Goal: Task Accomplishment & Management: Use online tool/utility

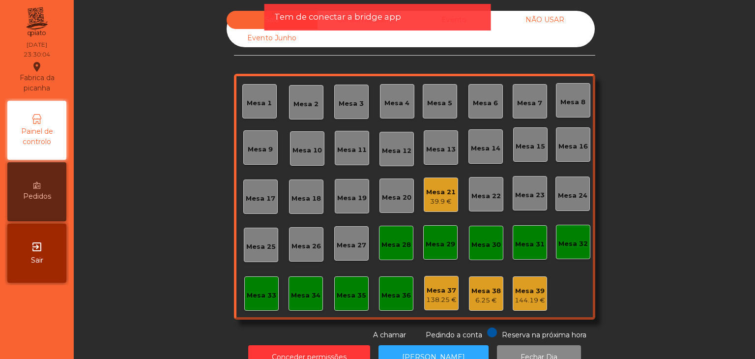
click at [41, 244] on icon "exit_to_app" at bounding box center [37, 247] width 12 height 12
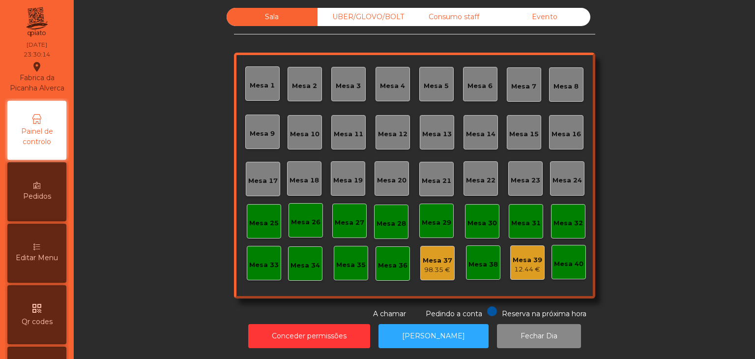
scroll to position [10, 0]
click at [335, 333] on button "Conceder permissões" at bounding box center [309, 336] width 122 height 24
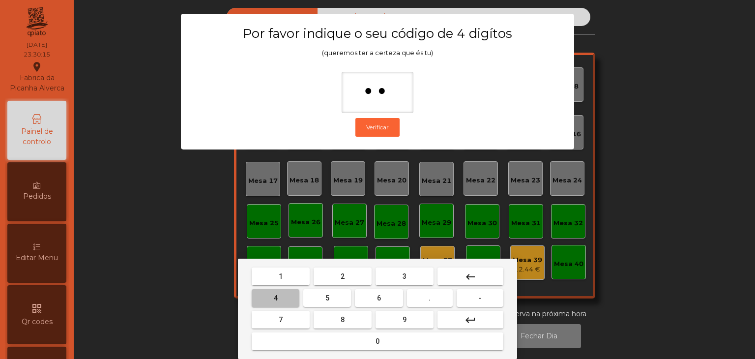
type input "***"
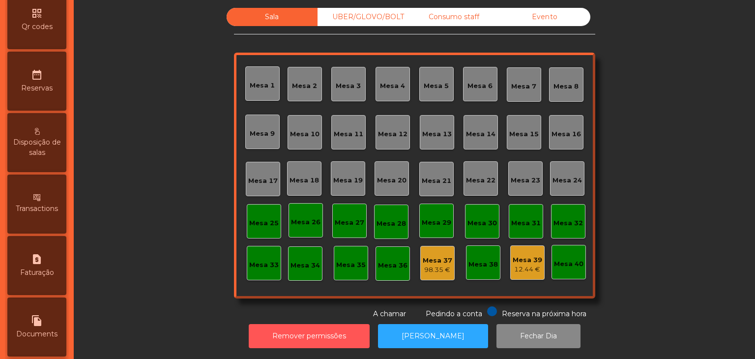
scroll to position [442, 0]
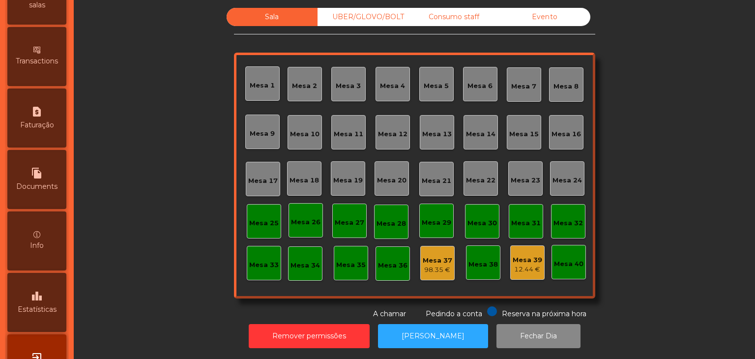
click at [39, 302] on icon "leaderboard" at bounding box center [37, 296] width 12 height 12
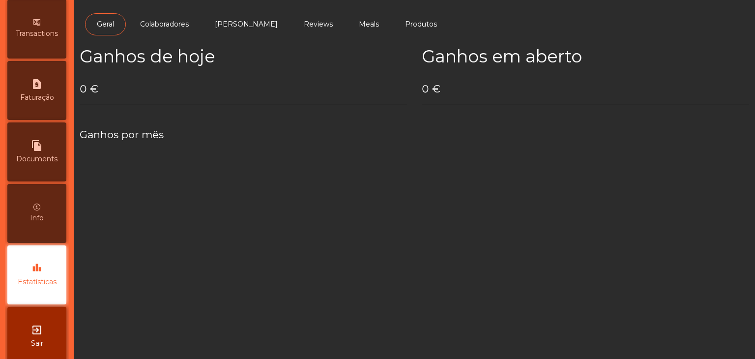
scroll to position [494, 0]
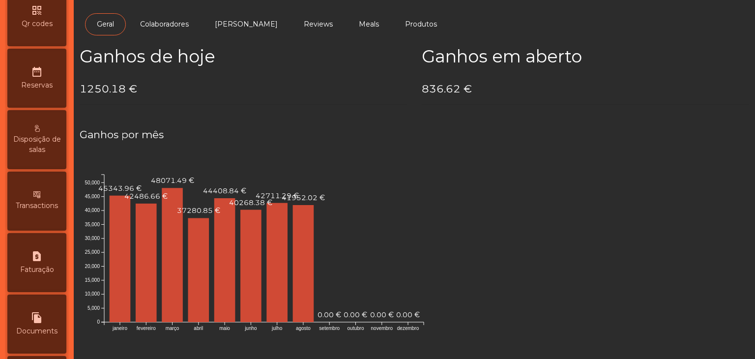
click at [37, 78] on icon "date_range" at bounding box center [37, 72] width 12 height 12
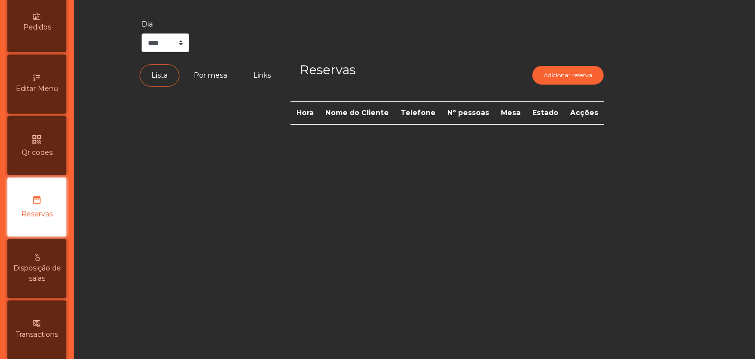
click at [35, 45] on div "Painel de controlo Pedidos Editar Menu qr_code Qr codes date_range Reservas Dis…" at bounding box center [37, 299] width 64 height 740
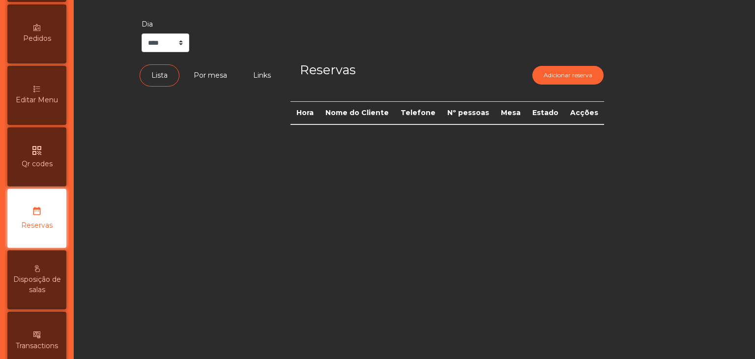
click at [34, 44] on span "Pedidos" at bounding box center [37, 38] width 28 height 10
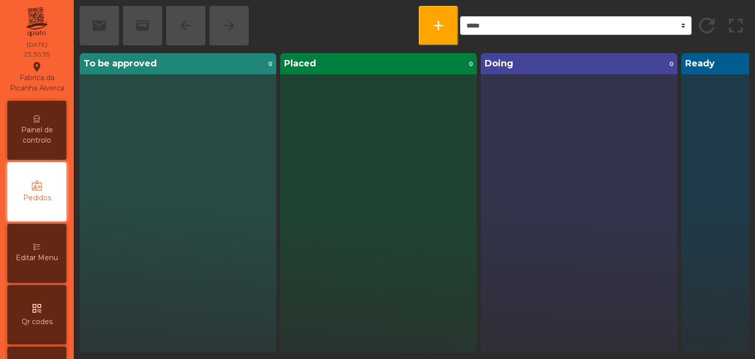
click at [40, 122] on icon at bounding box center [36, 118] width 7 height 7
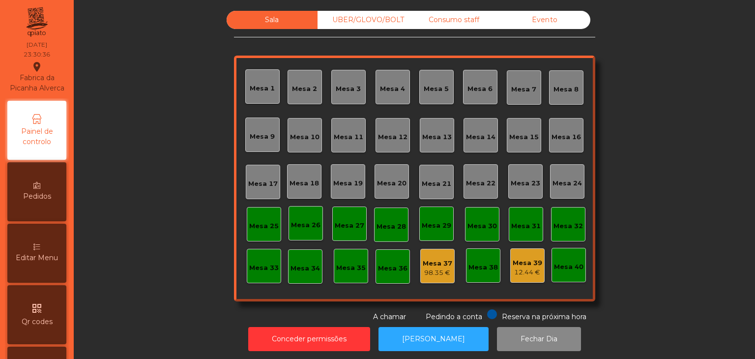
click at [37, 139] on span "Painel de controlo" at bounding box center [37, 136] width 54 height 21
click at [558, 19] on div "Evento" at bounding box center [544, 20] width 91 height 18
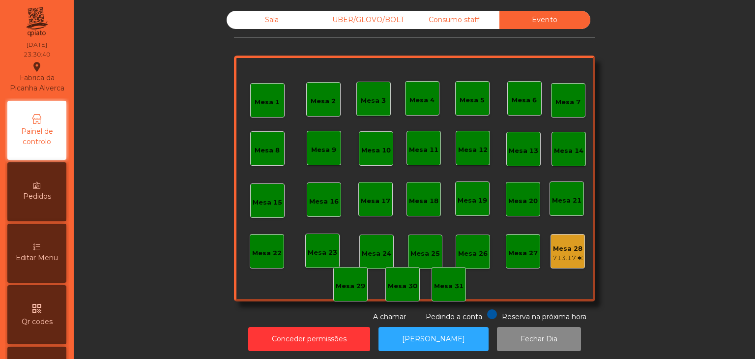
click at [557, 253] on div "713.17 €" at bounding box center [567, 258] width 30 height 10
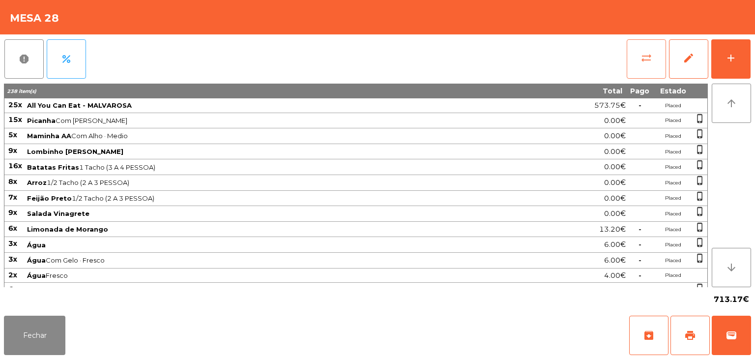
click at [647, 64] on button "sync_alt" at bounding box center [646, 58] width 39 height 39
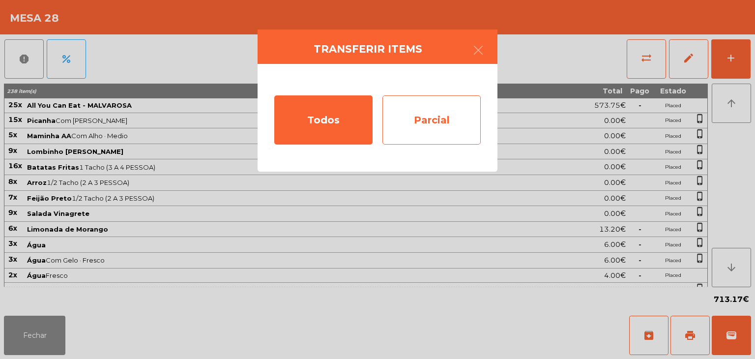
click at [450, 131] on div "Parcial" at bounding box center [431, 119] width 98 height 49
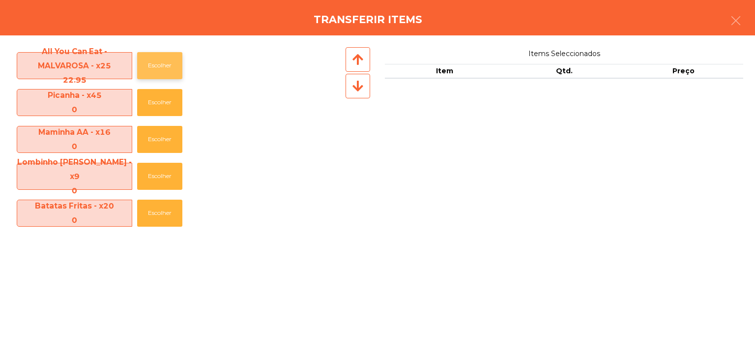
click at [182, 64] on button "Escolher" at bounding box center [159, 65] width 45 height 27
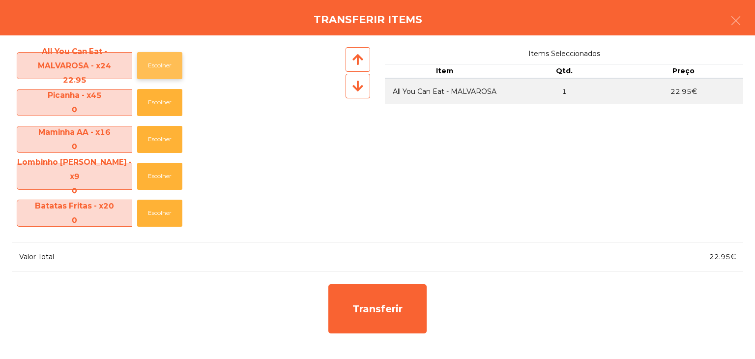
click at [175, 65] on button "Escolher" at bounding box center [159, 65] width 45 height 27
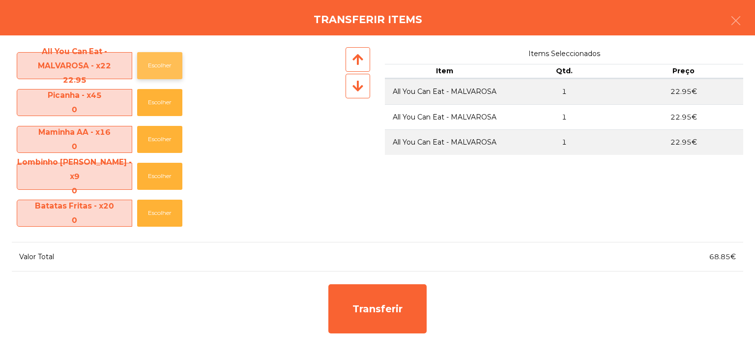
click at [175, 65] on button "Escolher" at bounding box center [159, 65] width 45 height 27
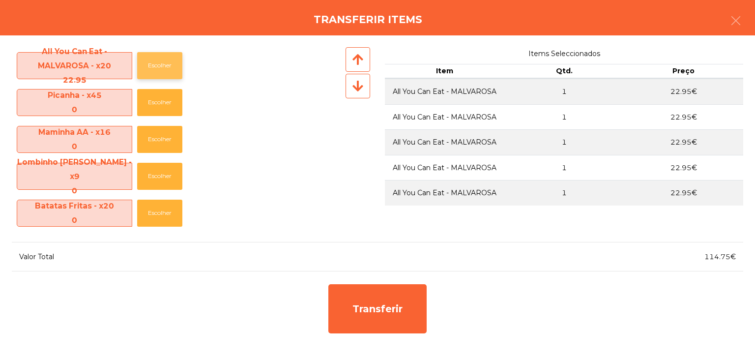
click at [175, 65] on button "Escolher" at bounding box center [159, 65] width 45 height 27
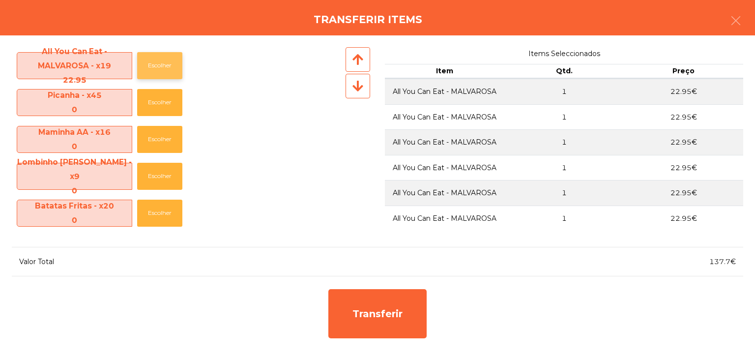
click at [175, 65] on button "Escolher" at bounding box center [159, 65] width 45 height 27
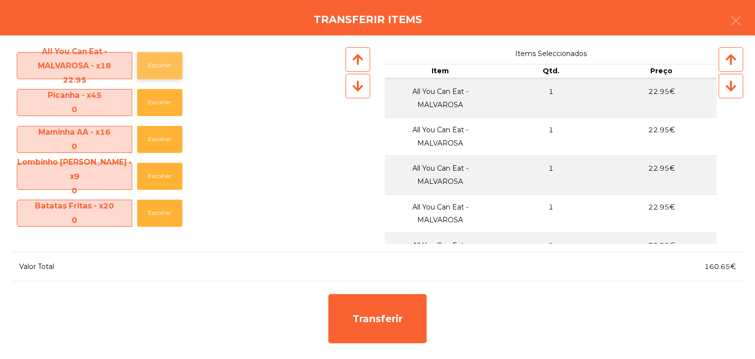
click at [175, 65] on button "Escolher" at bounding box center [159, 65] width 45 height 27
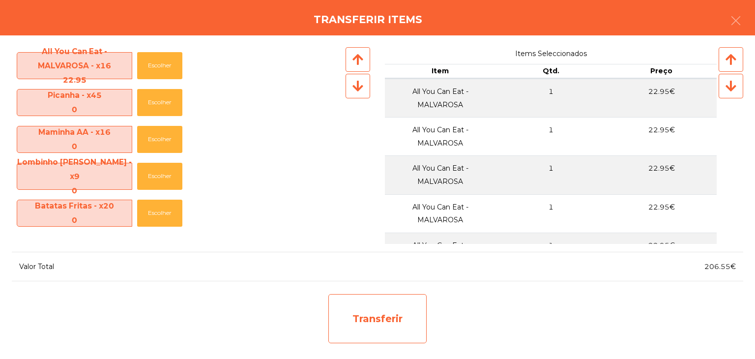
click at [398, 306] on div "Transferir" at bounding box center [377, 318] width 98 height 49
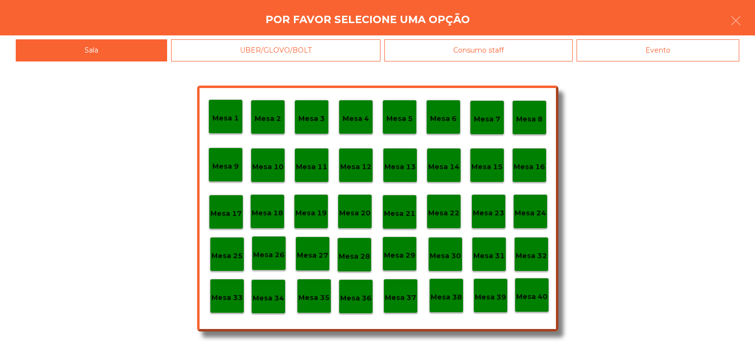
click at [456, 245] on div "Mesa 30" at bounding box center [445, 254] width 34 height 34
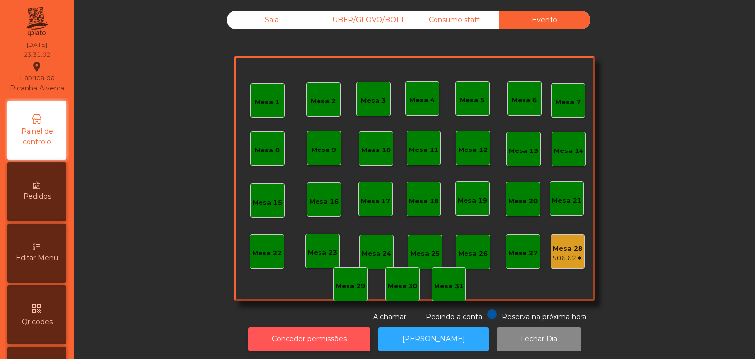
click at [322, 337] on button "Conceder permissões" at bounding box center [309, 339] width 122 height 24
click at [317, 337] on button "Conceder permissões" at bounding box center [309, 339] width 122 height 24
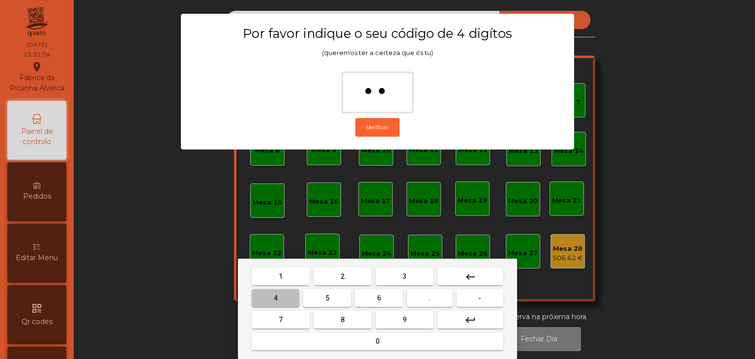
type input "***"
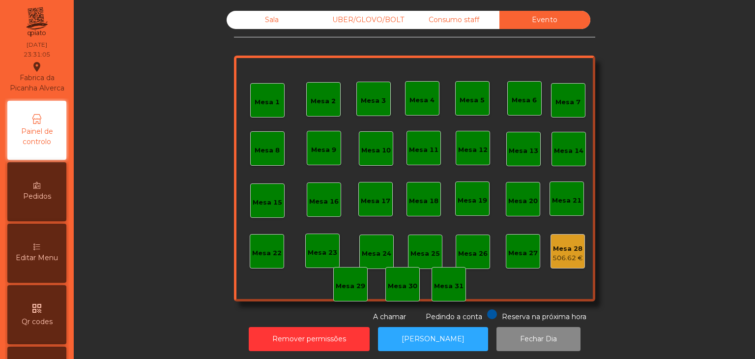
click at [567, 248] on div "Mesa 28" at bounding box center [567, 249] width 30 height 10
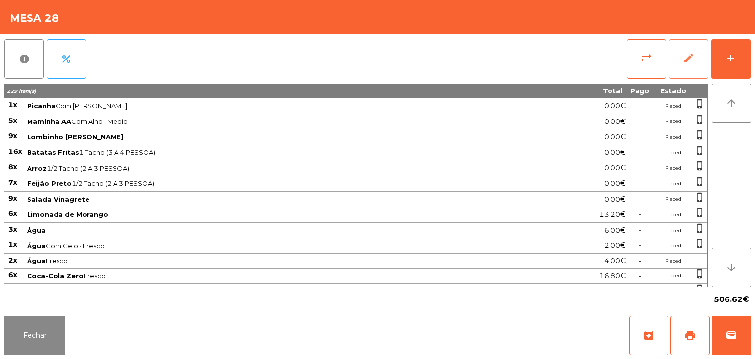
click at [685, 64] on button "edit" at bounding box center [688, 58] width 39 height 39
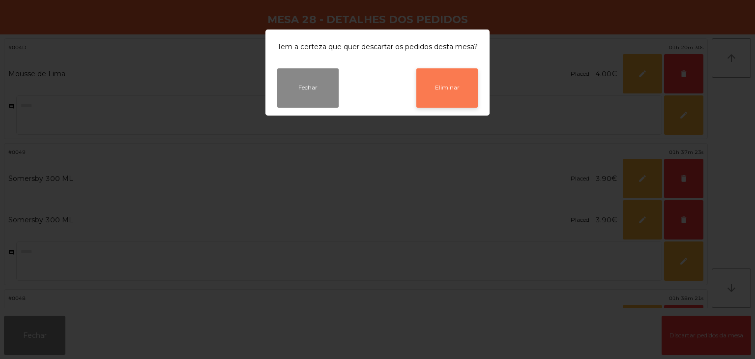
click at [413, 100] on div "Fechar Eliminar" at bounding box center [377, 91] width 224 height 47
click at [443, 100] on button "Eliminar" at bounding box center [446, 87] width 61 height 39
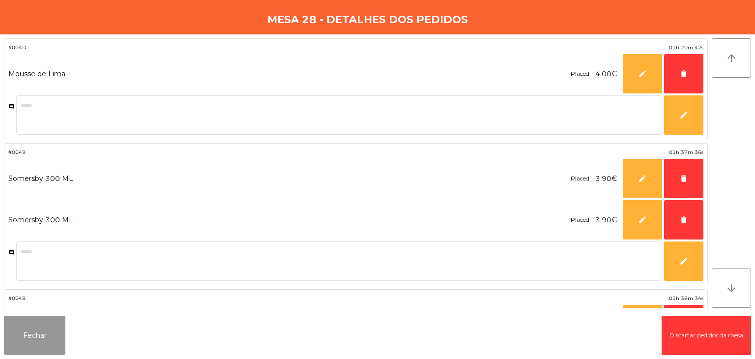
drag, startPoint x: 32, startPoint y: 354, endPoint x: 32, endPoint y: 336, distance: 18.2
click at [32, 354] on button "Fechar" at bounding box center [34, 335] width 61 height 39
click at [33, 337] on button "Fechar" at bounding box center [34, 335] width 61 height 39
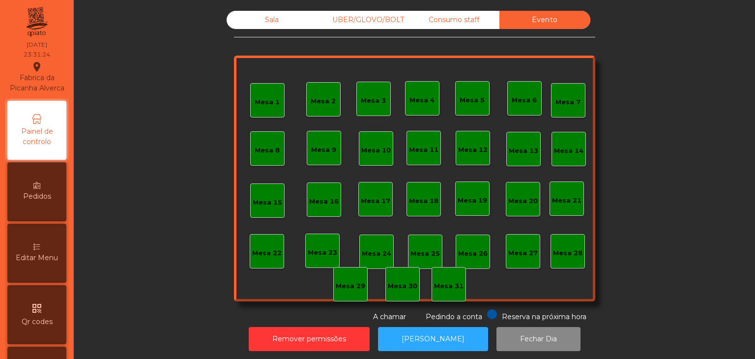
drag, startPoint x: 443, startPoint y: 20, endPoint x: 351, endPoint y: 17, distance: 91.5
click at [382, 17] on div "UBER/GLOVO/BOLT" at bounding box center [362, 20] width 91 height 18
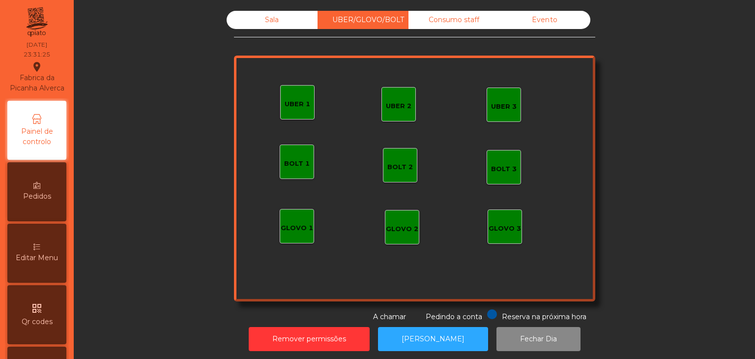
click at [278, 17] on div "Sala" at bounding box center [272, 20] width 91 height 18
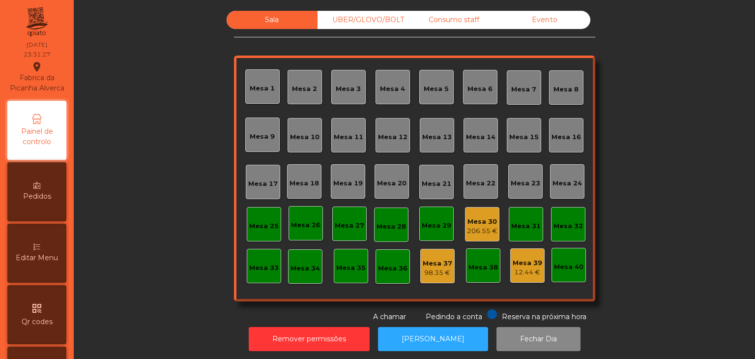
click at [484, 217] on div "Mesa 30" at bounding box center [482, 222] width 30 height 10
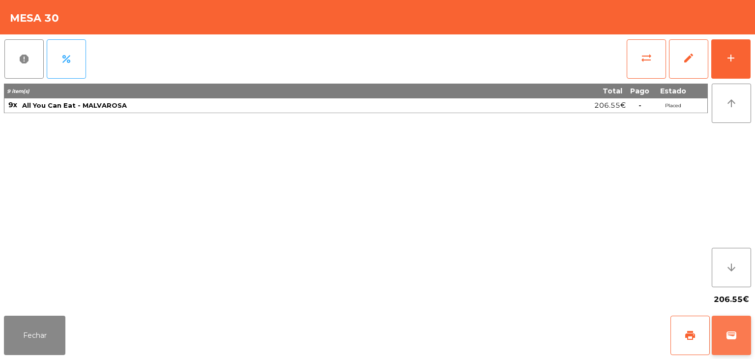
click at [733, 331] on span "wallet" at bounding box center [731, 335] width 12 height 12
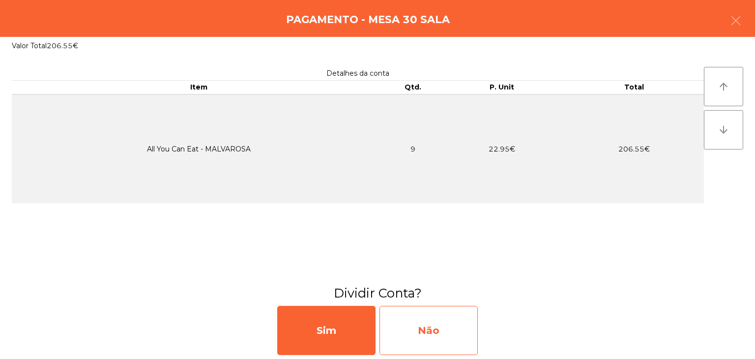
click at [459, 329] on div "Não" at bounding box center [428, 330] width 98 height 49
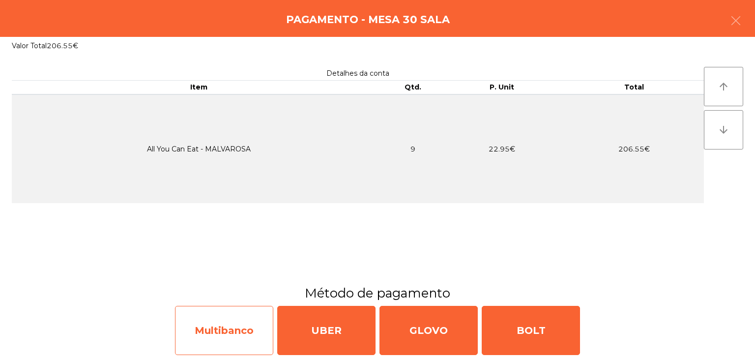
click at [244, 331] on div "Multibanco" at bounding box center [224, 330] width 98 height 49
select select "**"
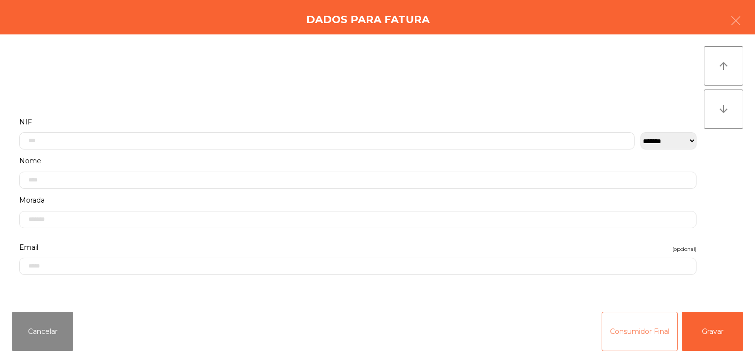
drag, startPoint x: 656, startPoint y: 330, endPoint x: 605, endPoint y: 332, distance: 50.2
click at [655, 330] on button "Consumidor Final" at bounding box center [640, 331] width 76 height 39
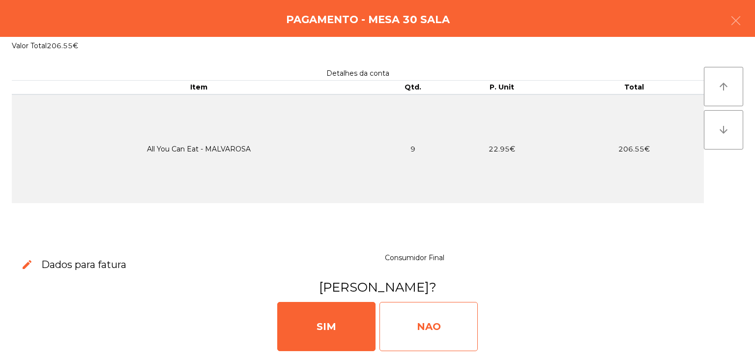
click at [444, 326] on div "NAO" at bounding box center [428, 326] width 98 height 49
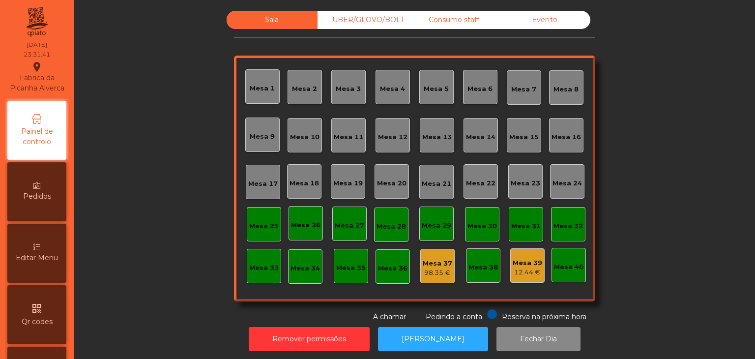
click at [554, 24] on div "Evento" at bounding box center [544, 20] width 91 height 18
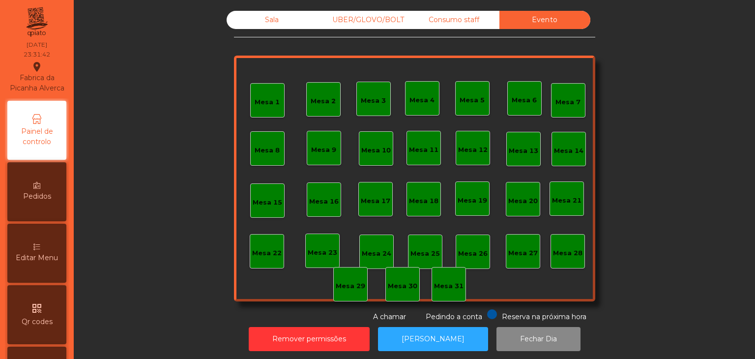
click at [458, 14] on div "Consumo staff" at bounding box center [453, 20] width 91 height 18
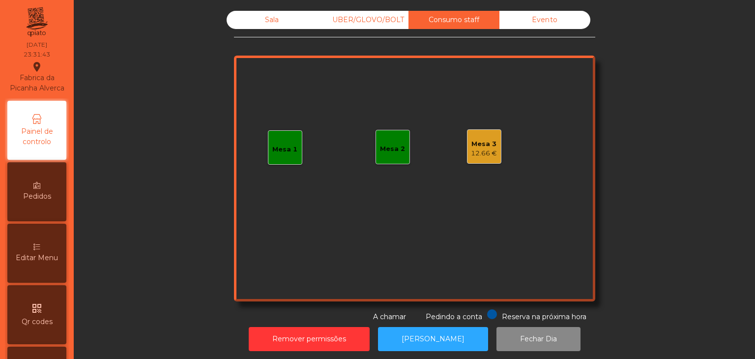
click at [484, 169] on div "Mesa 1 Mesa 2 Mesa 3 12.66 €" at bounding box center [414, 179] width 361 height 246
click at [478, 153] on div "12.66 €" at bounding box center [484, 153] width 26 height 10
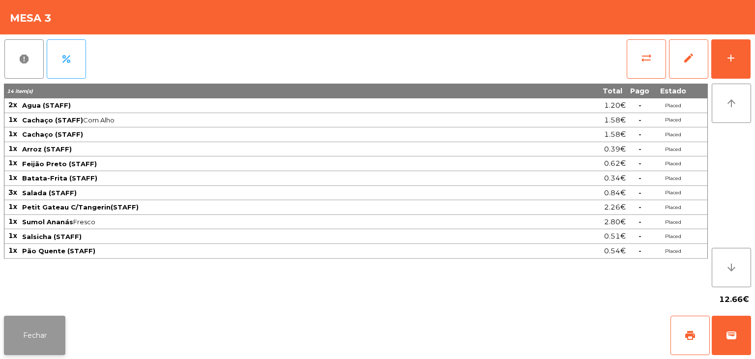
click at [40, 335] on button "Fechar" at bounding box center [34, 335] width 61 height 39
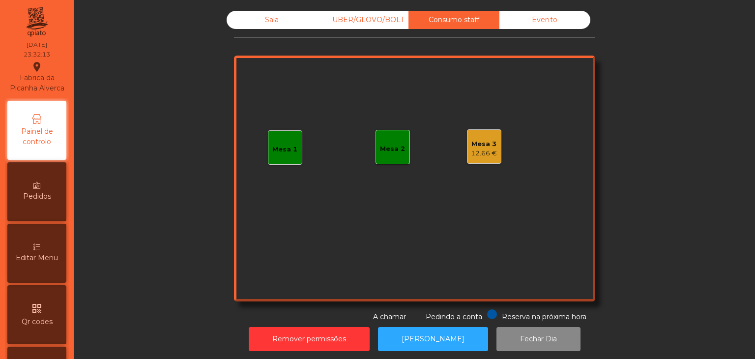
click at [350, 14] on div "UBER/GLOVO/BOLT" at bounding box center [362, 20] width 91 height 18
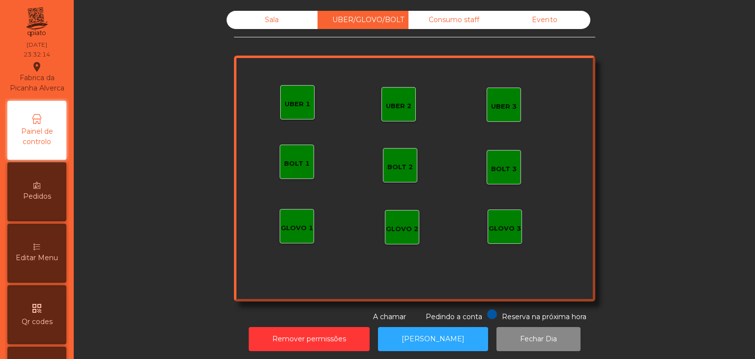
click at [258, 21] on div "Sala" at bounding box center [272, 20] width 91 height 18
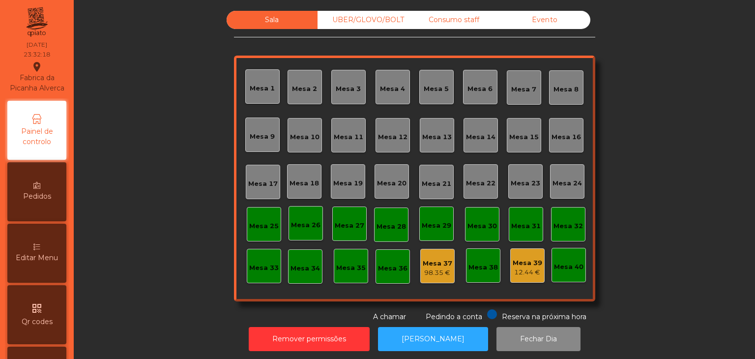
click at [547, 21] on div "Evento" at bounding box center [544, 20] width 91 height 18
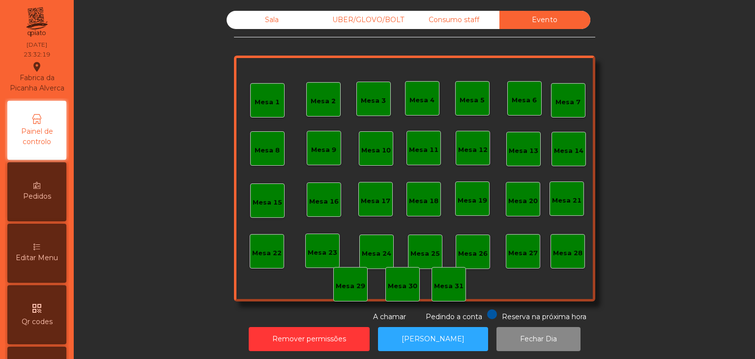
click at [454, 26] on div "Consumo staff" at bounding box center [453, 20] width 91 height 18
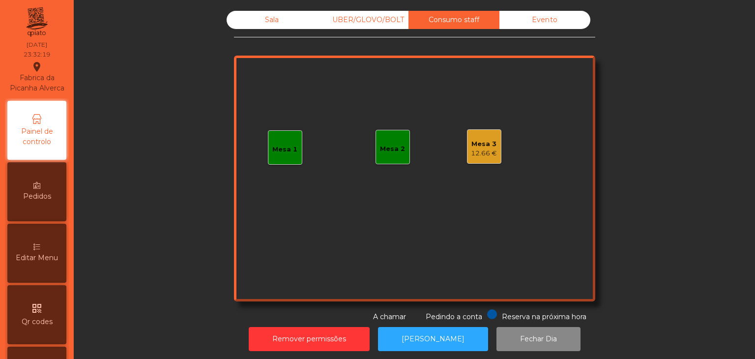
click at [334, 21] on div "UBER/GLOVO/BOLT" at bounding box center [362, 20] width 91 height 18
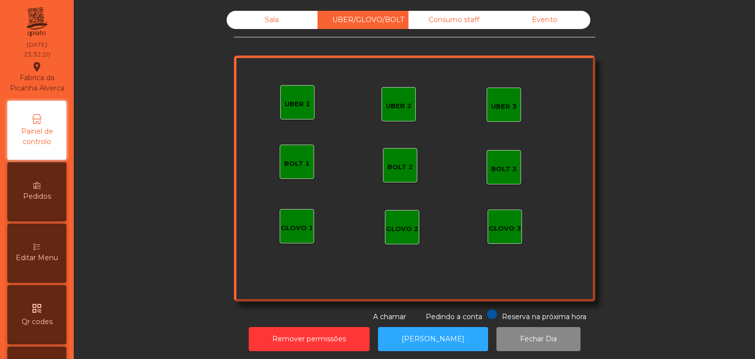
click at [271, 18] on div "Sala" at bounding box center [272, 20] width 91 height 18
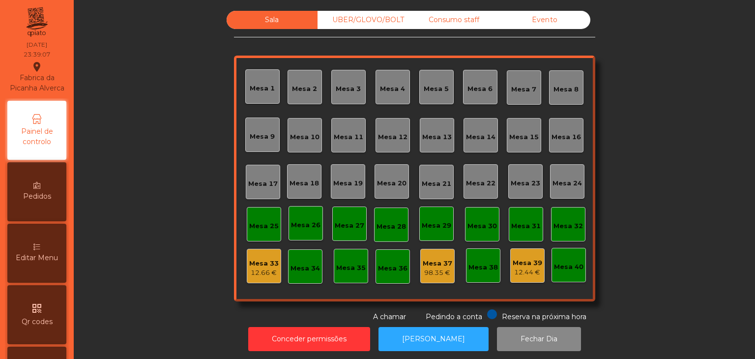
drag, startPoint x: 411, startPoint y: 14, endPoint x: 345, endPoint y: 19, distance: 66.0
click at [408, 15] on div "Consumo staff" at bounding box center [453, 20] width 91 height 18
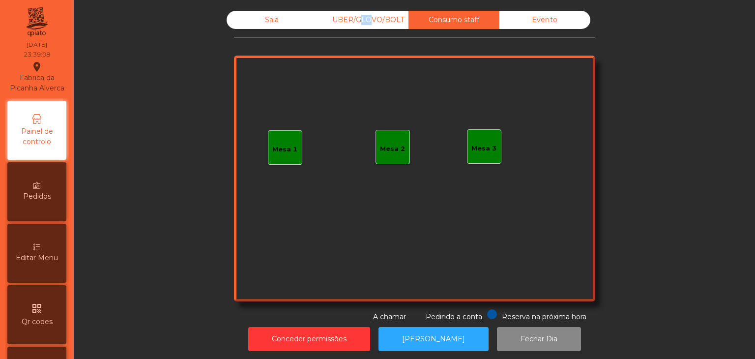
drag, startPoint x: 360, startPoint y: 19, endPoint x: 448, endPoint y: 18, distance: 88.0
click at [363, 19] on div "UBER/GLOVO/BOLT" at bounding box center [362, 20] width 91 height 18
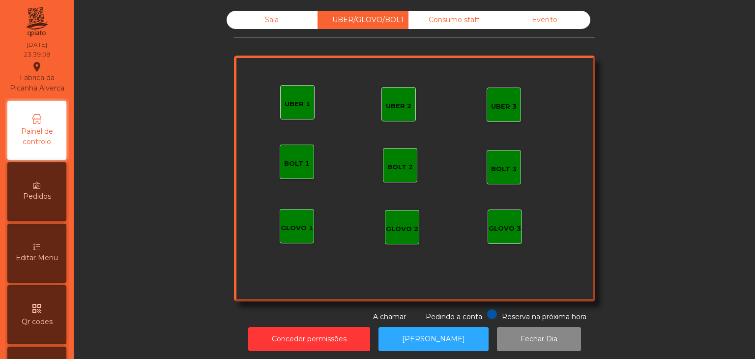
click at [549, 18] on div "Evento" at bounding box center [544, 20] width 91 height 18
